Goal: Task Accomplishment & Management: Use online tool/utility

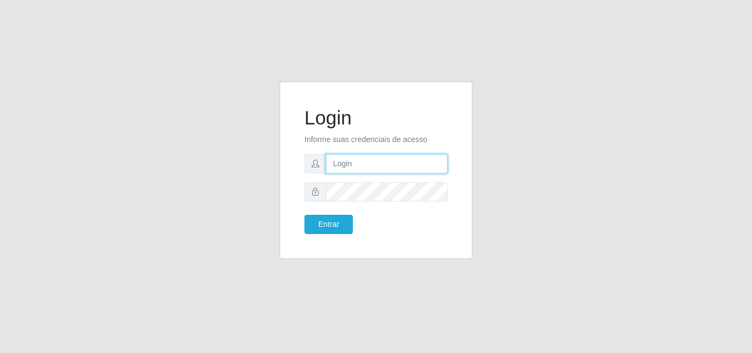
click at [394, 156] on input "text" at bounding box center [387, 163] width 122 height 19
type input "[EMAIL_ADDRESS][DOMAIN_NAME]"
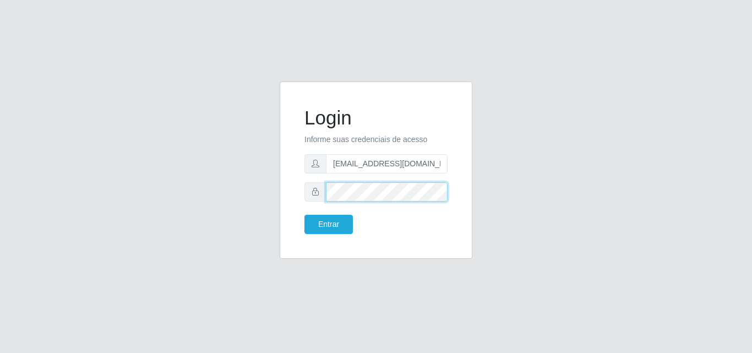
click at [304, 215] on button "Entrar" at bounding box center [328, 224] width 48 height 19
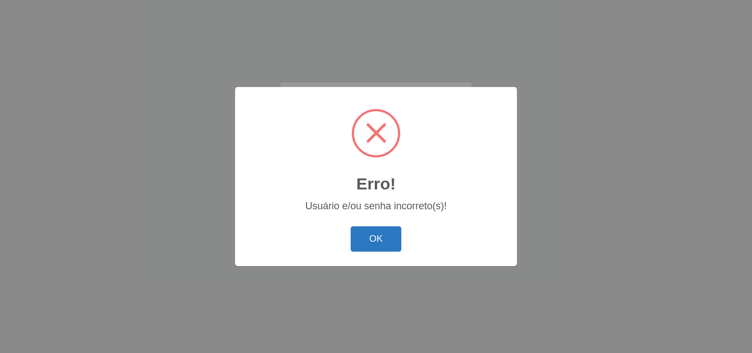
click at [367, 238] on button "OK" at bounding box center [376, 239] width 51 height 26
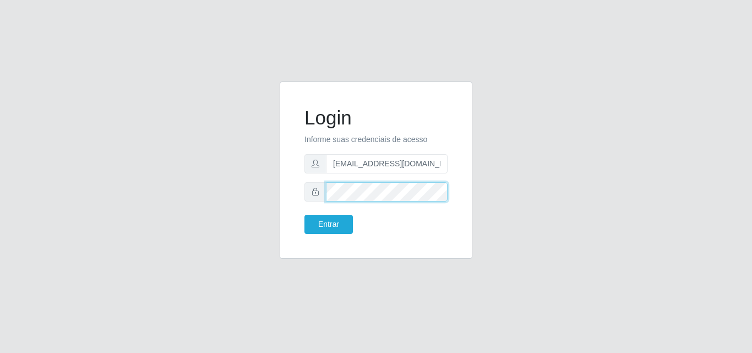
click at [304, 215] on button "Entrar" at bounding box center [328, 224] width 48 height 19
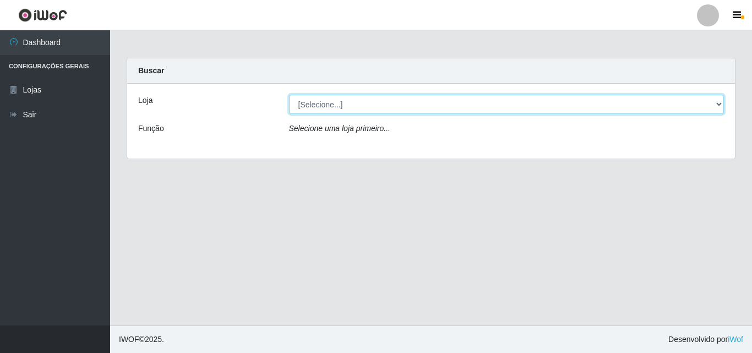
click at [719, 102] on select "[Selecione...] Corte Fácil - Unidade Emaús" at bounding box center [507, 104] width 436 height 19
select select "201"
click at [289, 95] on select "[Selecione...] Corte Fácil - Unidade Emaús" at bounding box center [507, 104] width 436 height 19
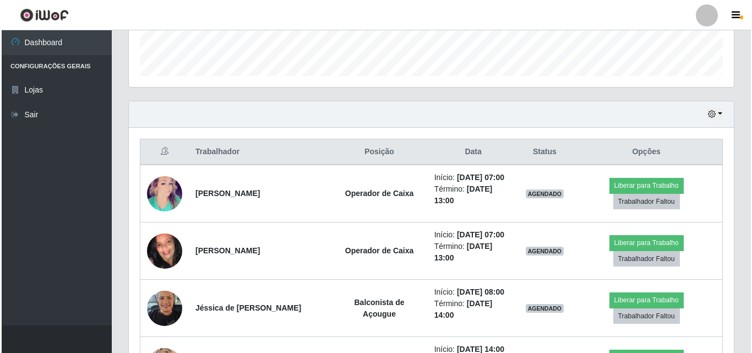
scroll to position [330, 0]
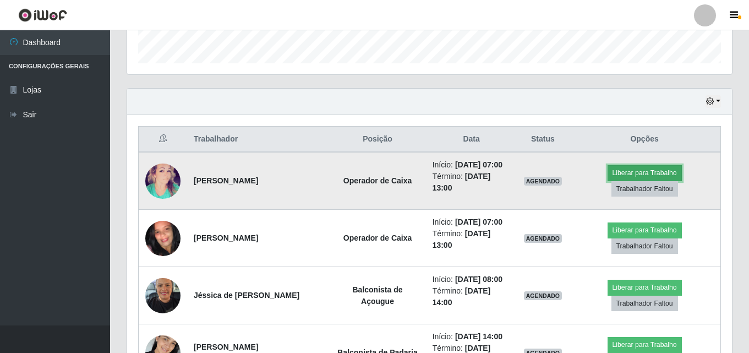
click at [639, 174] on button "Liberar para Trabalho" at bounding box center [645, 172] width 74 height 15
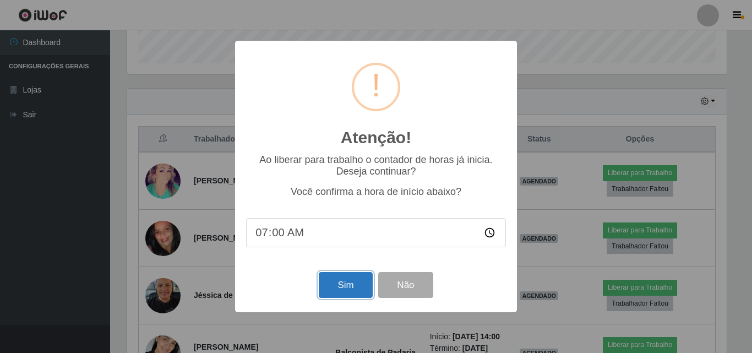
click at [344, 287] on button "Sim" at bounding box center [345, 285] width 53 height 26
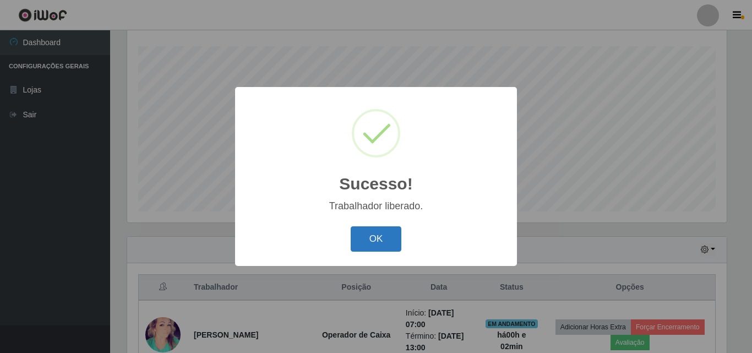
click at [390, 247] on button "OK" at bounding box center [376, 239] width 51 height 26
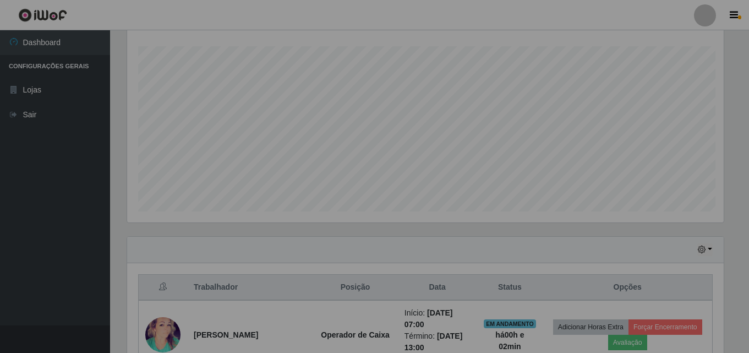
scroll to position [229, 605]
